Goal: Transaction & Acquisition: Purchase product/service

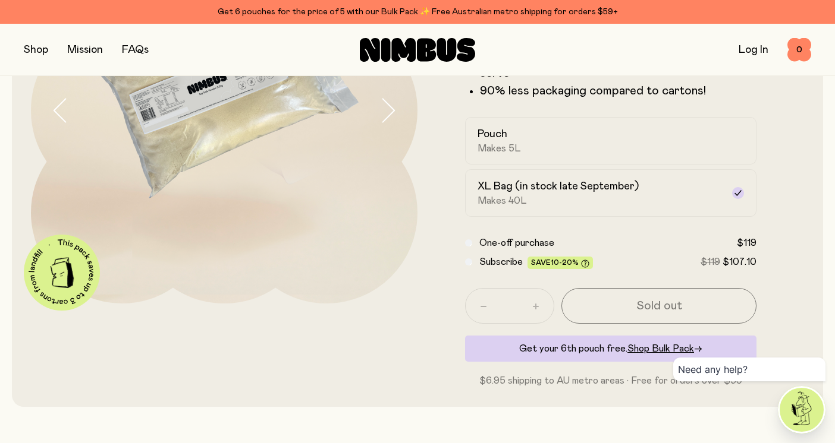
scroll to position [193, 0]
click at [665, 140] on div "Pouch Makes 5L" at bounding box center [599, 139] width 245 height 27
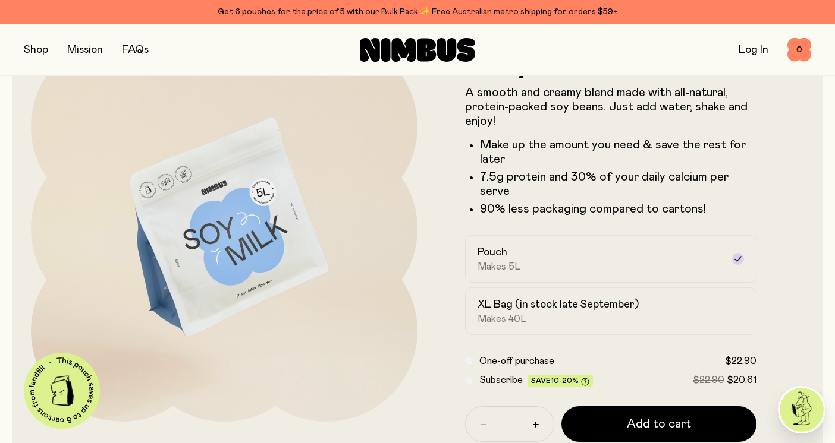
scroll to position [76, 0]
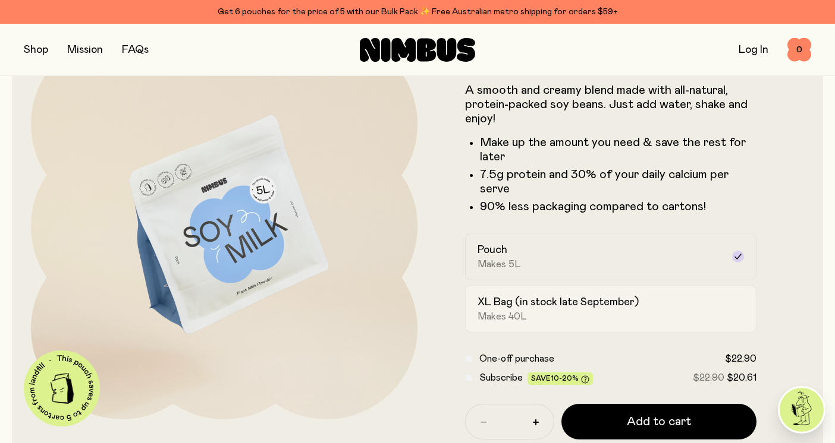
click at [572, 320] on div "XL Bag (in stock late September) Makes 40L" at bounding box center [599, 308] width 245 height 27
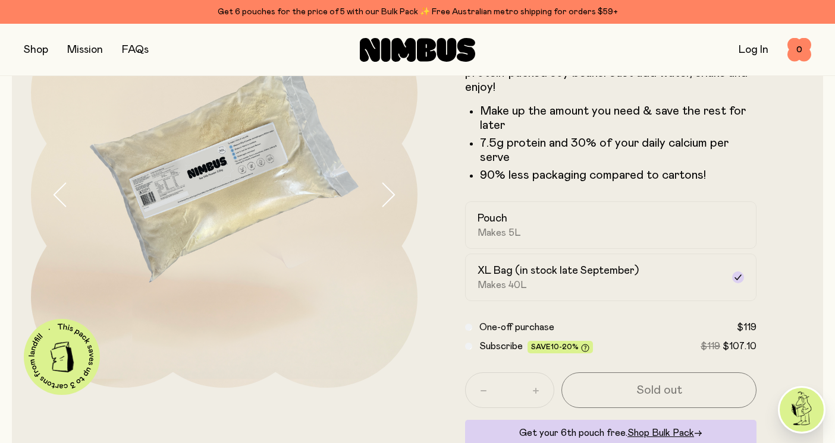
scroll to position [106, 0]
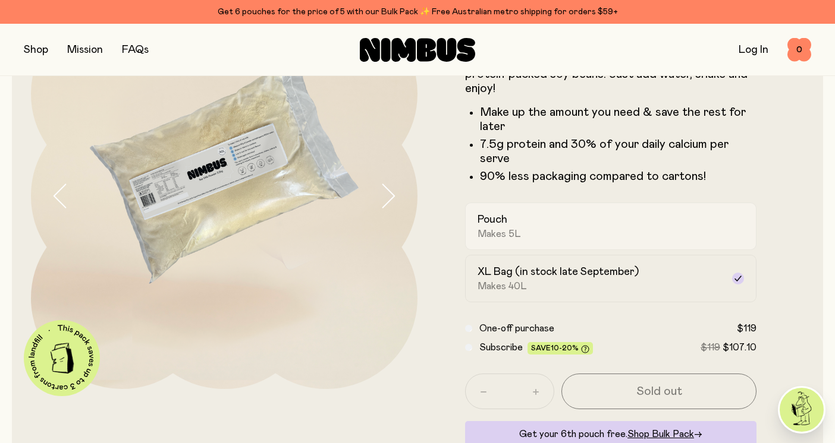
click at [552, 228] on div "Pouch Makes 5L" at bounding box center [599, 226] width 245 height 27
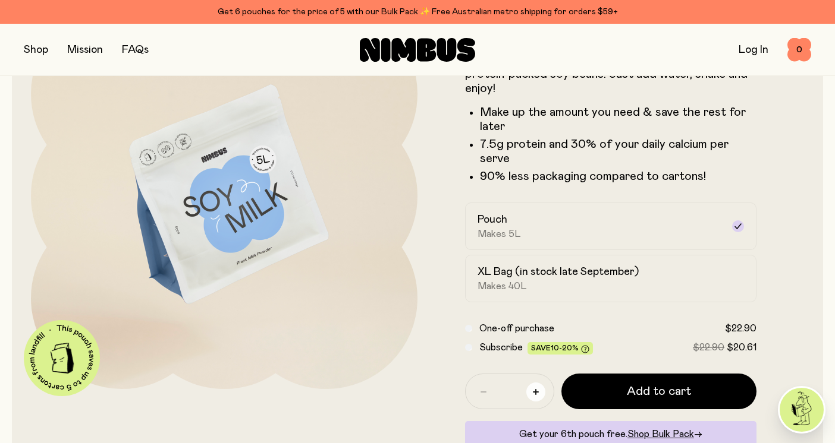
click at [535, 388] on button "button" at bounding box center [535, 392] width 19 height 19
type input "*"
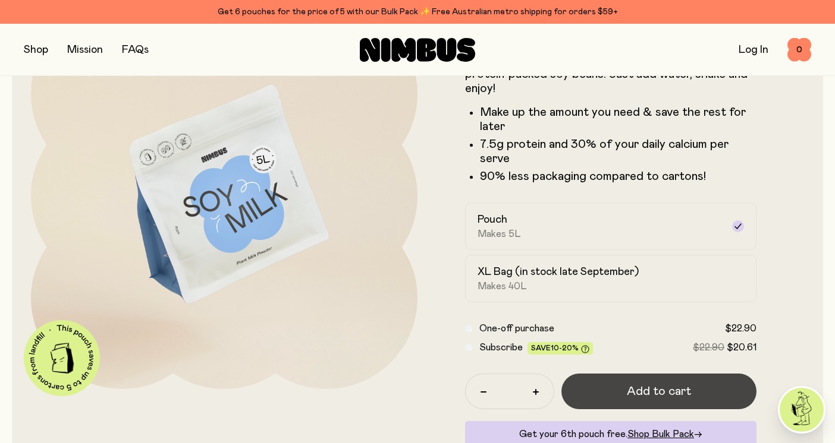
click at [629, 389] on span "Add to cart" at bounding box center [658, 391] width 64 height 17
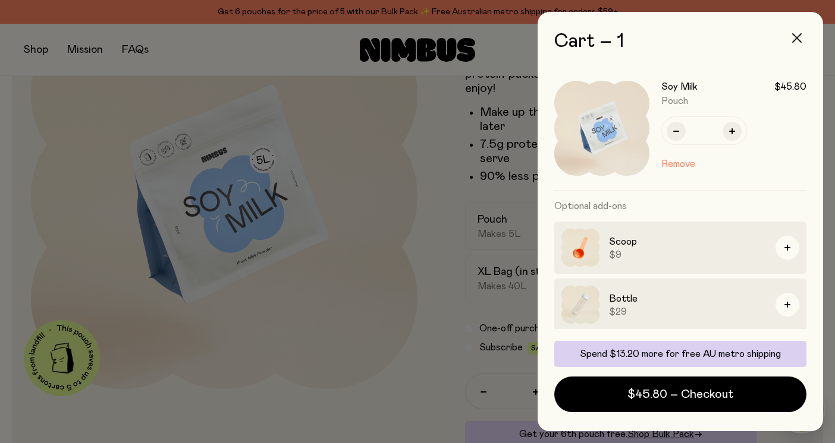
click at [800, 43] on button "button" at bounding box center [796, 38] width 29 height 29
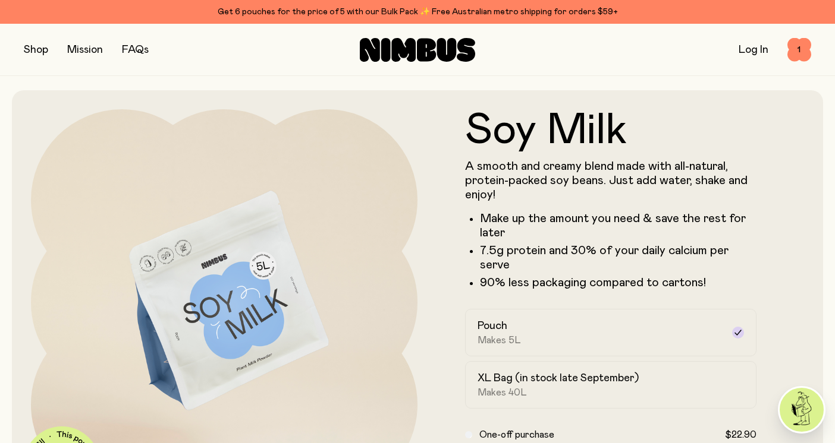
click at [43, 46] on button "button" at bounding box center [36, 50] width 24 height 17
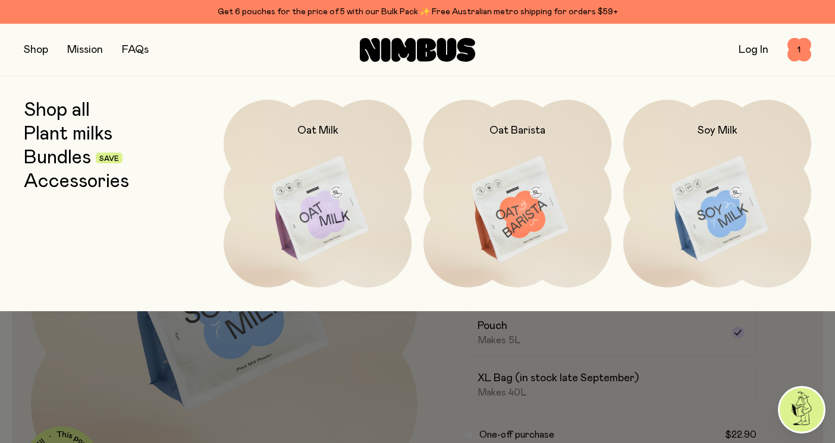
click at [64, 133] on link "Plant milks" at bounding box center [68, 134] width 89 height 21
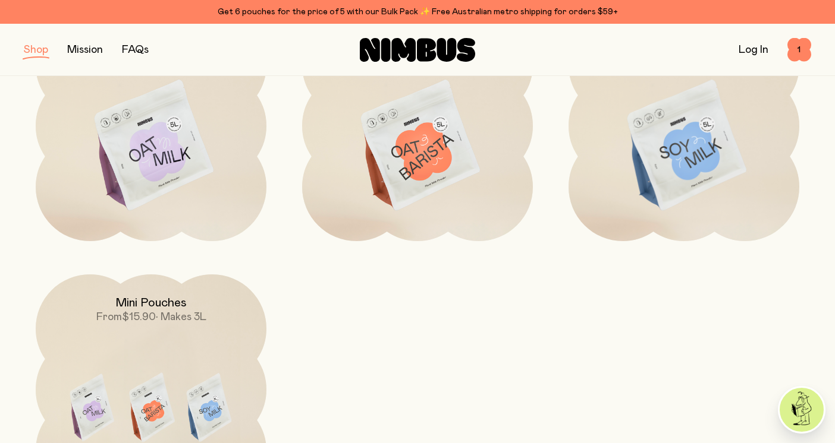
scroll to position [218, 0]
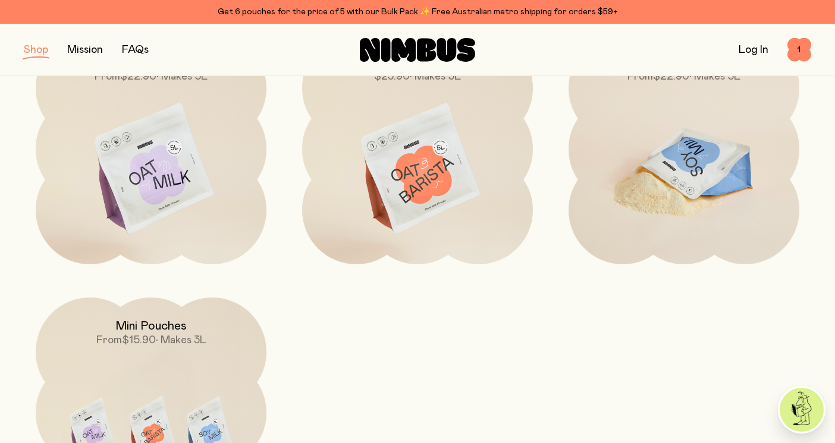
click at [736, 184] on img at bounding box center [683, 169] width 231 height 271
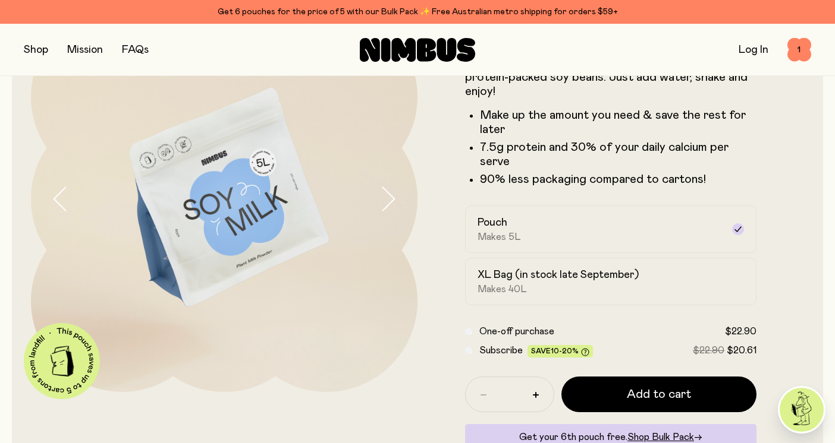
scroll to position [103, 0]
click at [611, 291] on div "XL Bag (in stock late September) Makes 40L" at bounding box center [599, 282] width 245 height 27
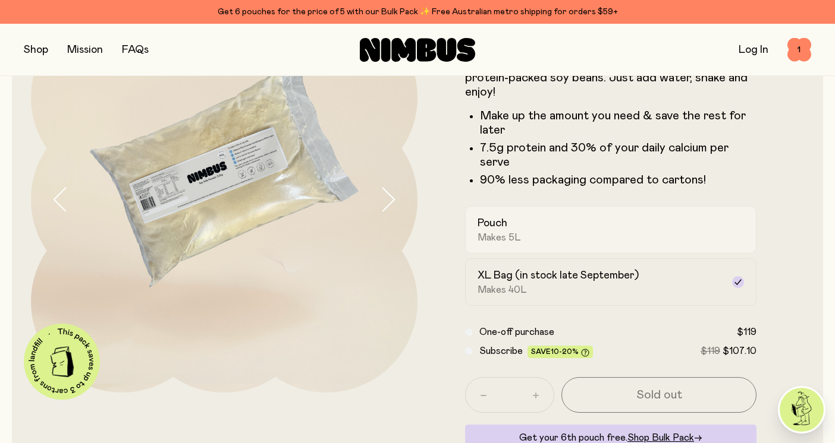
scroll to position [0, 0]
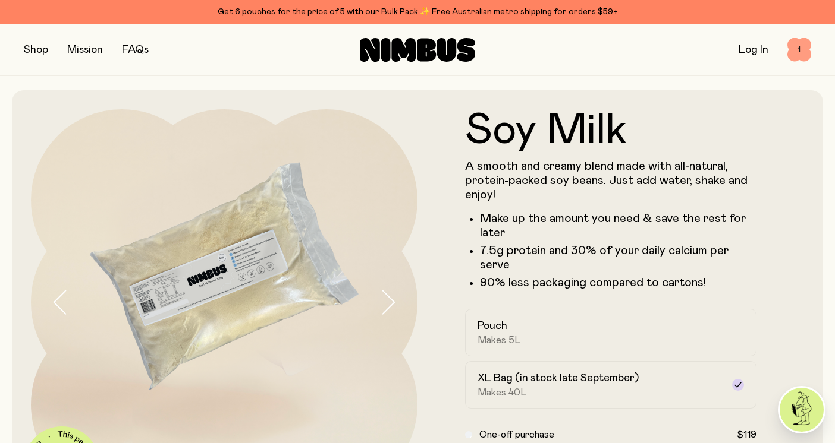
click at [803, 51] on span "1" at bounding box center [799, 50] width 24 height 24
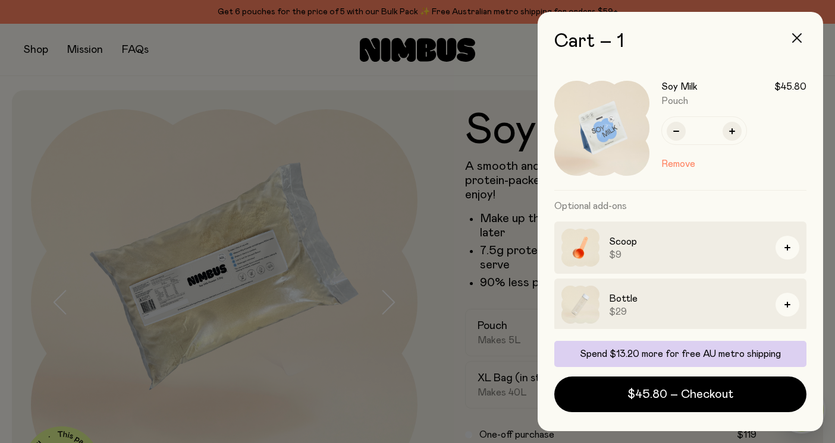
click at [801, 40] on icon "button" at bounding box center [797, 38] width 10 height 10
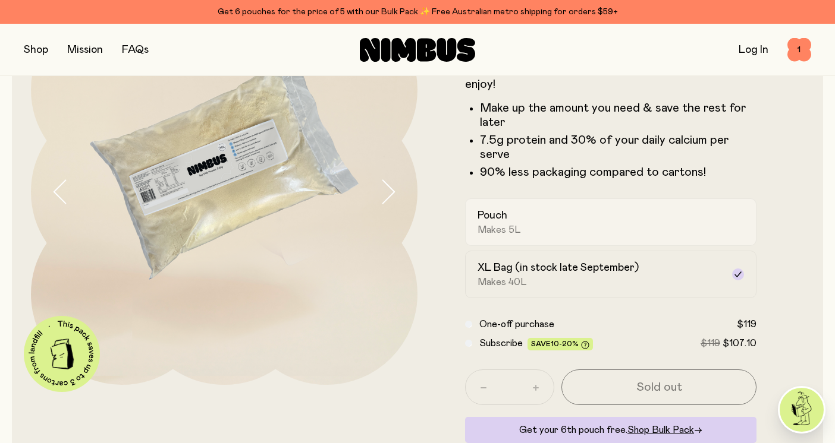
scroll to position [110, 0]
click at [638, 234] on div "Pouch Makes 5L" at bounding box center [599, 222] width 245 height 27
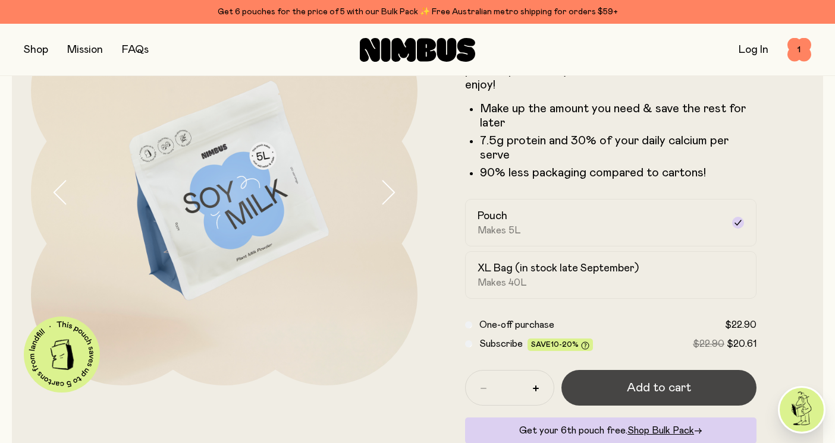
click at [667, 386] on span "Add to cart" at bounding box center [658, 388] width 64 height 17
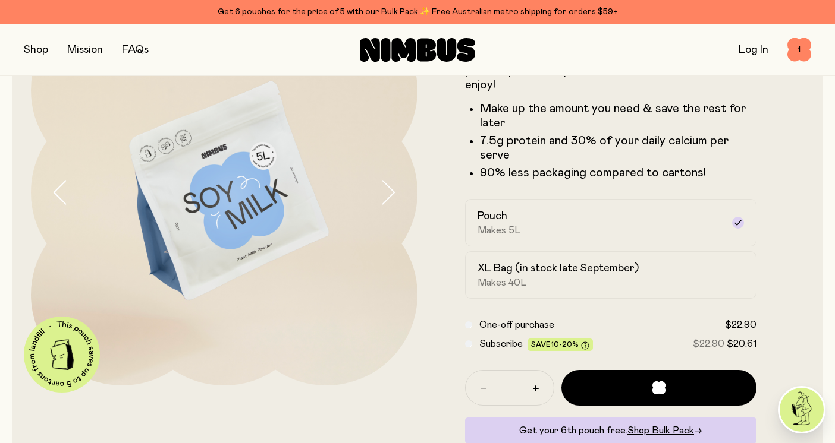
scroll to position [0, 0]
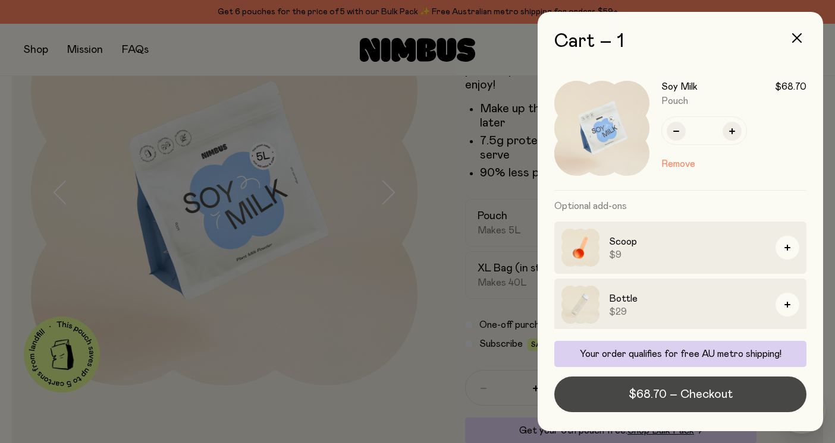
click at [677, 395] on span "$68.70 – Checkout" at bounding box center [680, 394] width 104 height 17
